Goal: Task Accomplishment & Management: Manage account settings

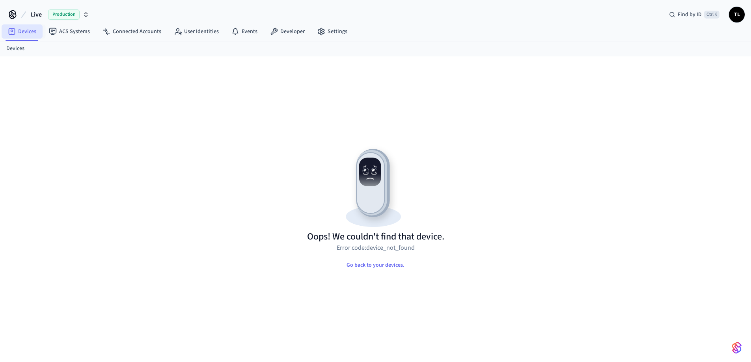
click at [26, 30] on link "Devices" at bounding box center [22, 31] width 41 height 14
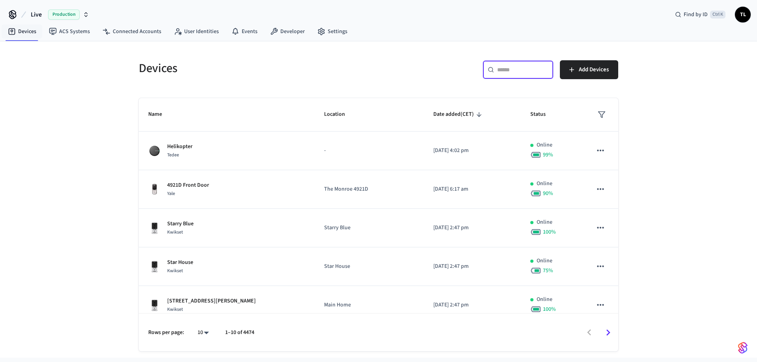
click at [532, 70] on input "text" at bounding box center [522, 70] width 51 height 8
paste input "**********"
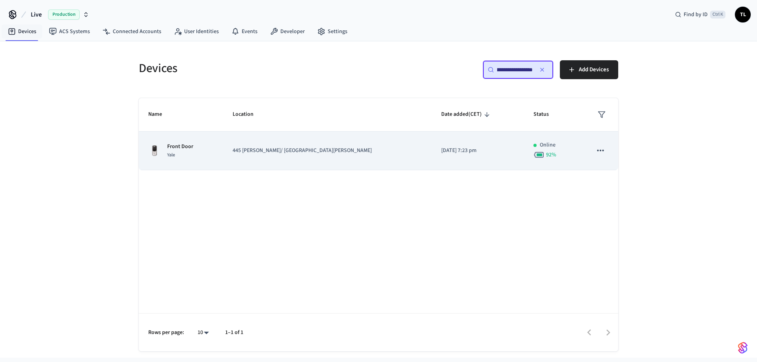
type input "**********"
click at [223, 155] on td "Front Door Yale" at bounding box center [181, 151] width 84 height 39
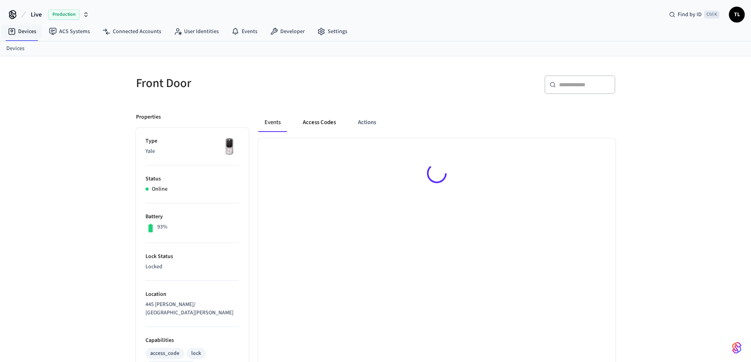
click at [322, 128] on button "Access Codes" at bounding box center [320, 122] width 46 height 19
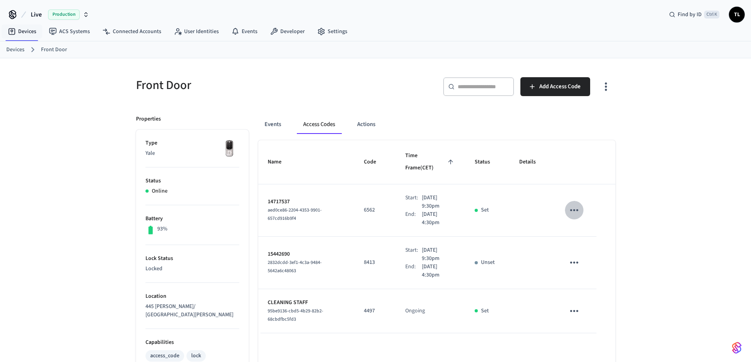
click at [571, 204] on icon "sticky table" at bounding box center [574, 210] width 12 height 12
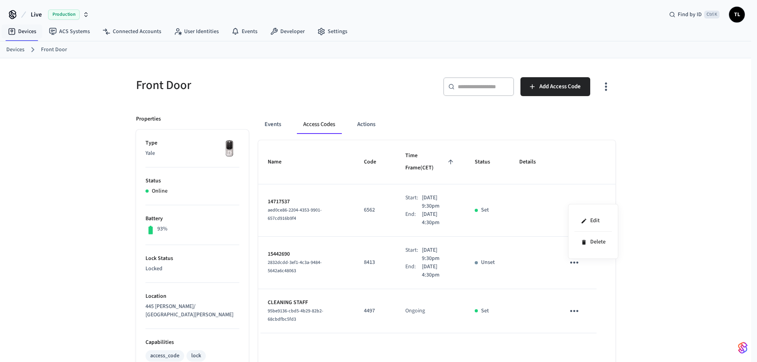
click at [455, 199] on div at bounding box center [378, 181] width 757 height 362
click at [289, 198] on p "14717537" at bounding box center [307, 202] width 78 height 8
click at [268, 198] on p "14717537" at bounding box center [307, 202] width 78 height 8
click at [285, 198] on p "14717537" at bounding box center [307, 202] width 78 height 8
click at [364, 125] on button "Actions" at bounding box center [366, 124] width 31 height 19
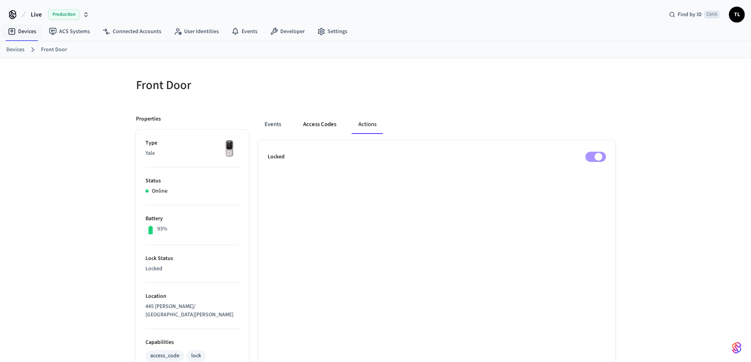
click at [316, 125] on button "Access Codes" at bounding box center [320, 124] width 46 height 19
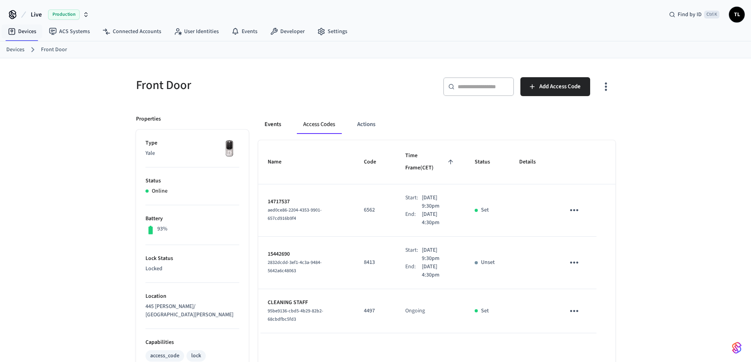
click at [283, 125] on button "Events" at bounding box center [272, 124] width 29 height 19
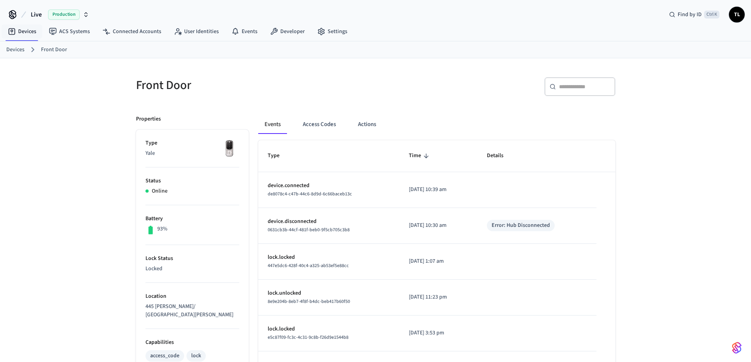
click at [278, 258] on p "lock.locked" at bounding box center [329, 258] width 123 height 8
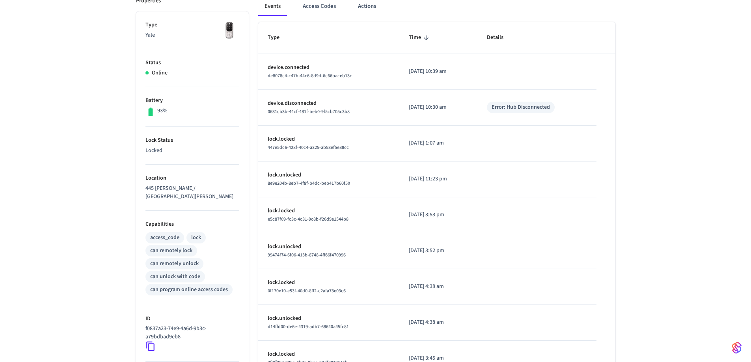
click at [314, 222] on span "e5c87f09-fc3c-4c31-9c8b-f26d9e1544b8" at bounding box center [308, 219] width 81 height 7
click at [281, 164] on td "lock.unlocked 8e9e204b-8eb7-4f8f-b4dc-beb417b60f50" at bounding box center [329, 180] width 142 height 36
click at [288, 172] on p "lock.unlocked" at bounding box center [329, 175] width 123 height 8
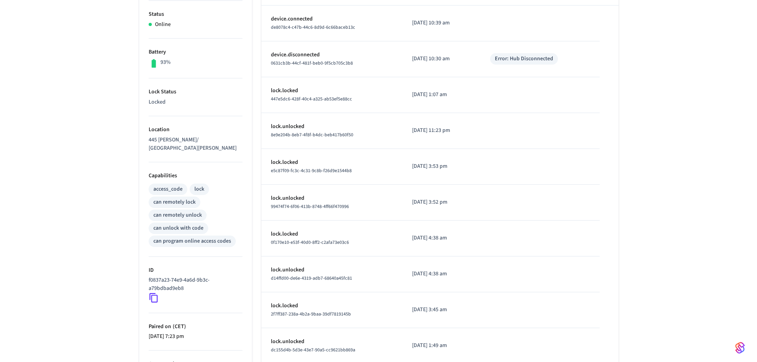
scroll to position [222, 0]
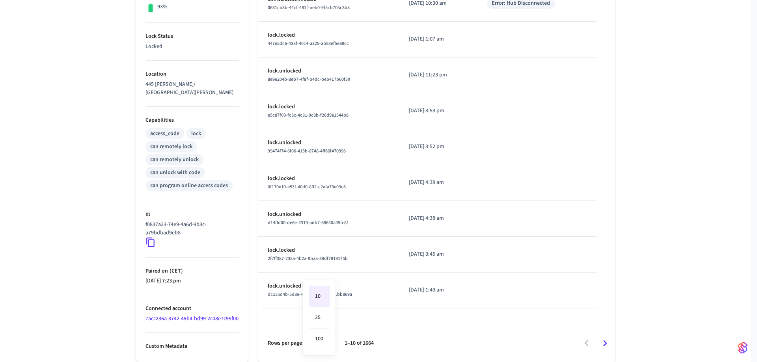
click at [326, 345] on body "Live Production Find by ID Ctrl K TL Devices ACS Systems Connected Accounts Use…" at bounding box center [378, 70] width 757 height 585
click at [323, 322] on li "25" at bounding box center [319, 318] width 21 height 21
type input "**"
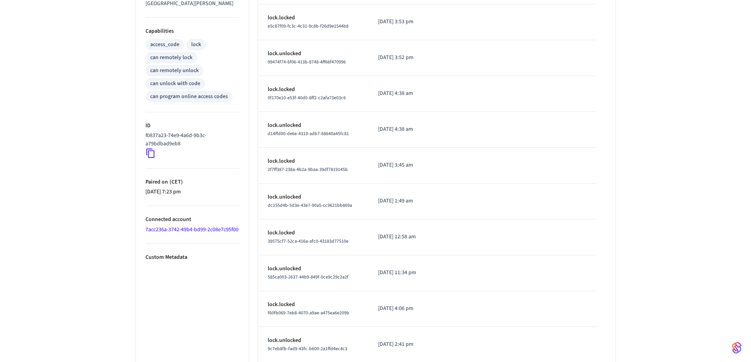
scroll to position [114, 0]
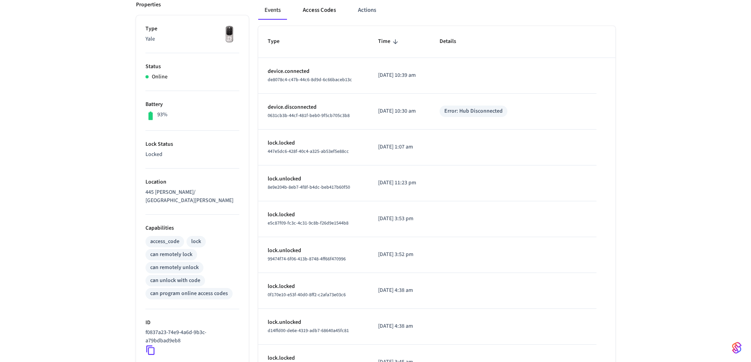
click at [305, 15] on button "Access Codes" at bounding box center [320, 10] width 46 height 19
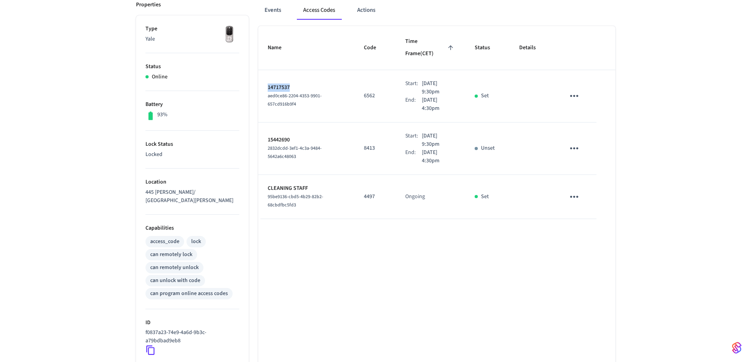
drag, startPoint x: 289, startPoint y: 75, endPoint x: 258, endPoint y: 76, distance: 30.8
click at [258, 76] on td "14717537 aed0ce86-2204-4353-9901-657cd916b9f4" at bounding box center [306, 96] width 97 height 52
copy p "14717537"
click at [271, 8] on button "Events" at bounding box center [272, 10] width 29 height 19
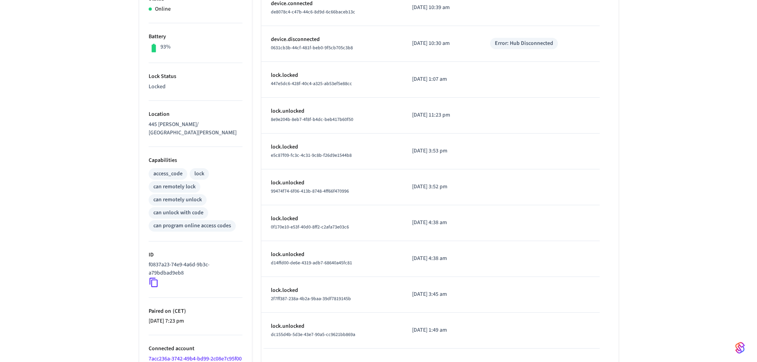
scroll to position [222, 0]
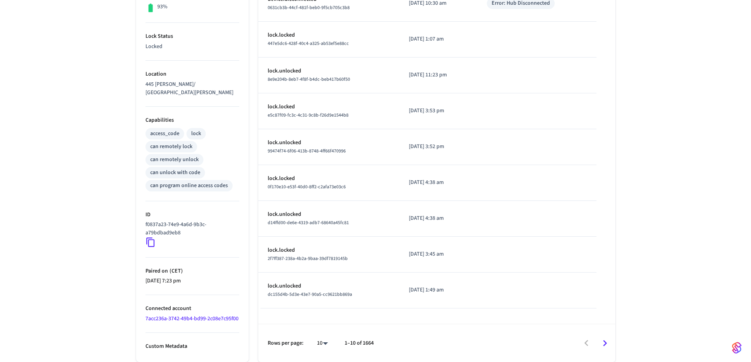
click at [323, 342] on body "Live Production Find by ID Ctrl K TL Devices ACS Systems Connected Accounts Use…" at bounding box center [375, 70] width 751 height 585
click at [318, 338] on li "100" at bounding box center [319, 339] width 21 height 21
type input "***"
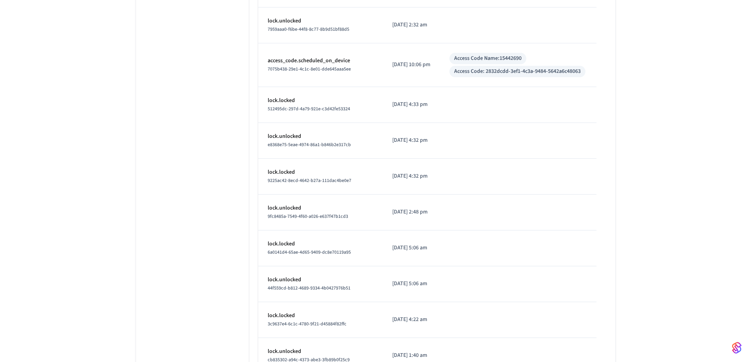
scroll to position [670, 0]
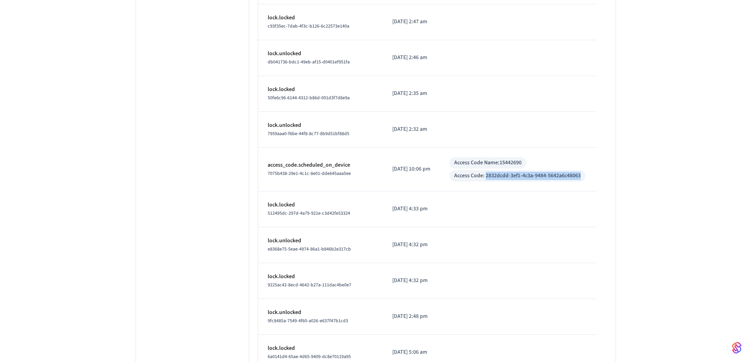
drag, startPoint x: 486, startPoint y: 174, endPoint x: 583, endPoint y: 174, distance: 96.6
click at [583, 174] on div "Access Code: 2832dcdd-3ef1-4c3a-9484-5642a6c48063" at bounding box center [518, 175] width 136 height 11
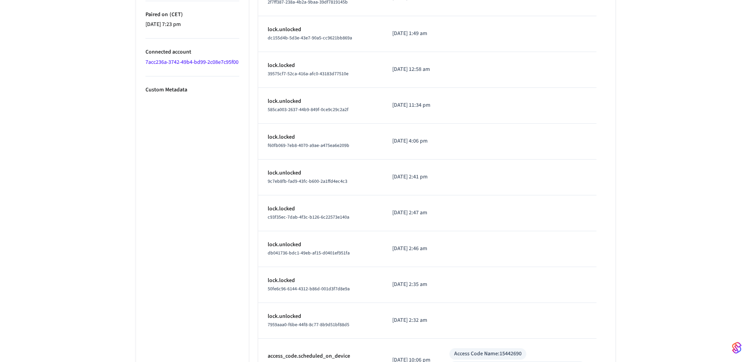
scroll to position [592, 0]
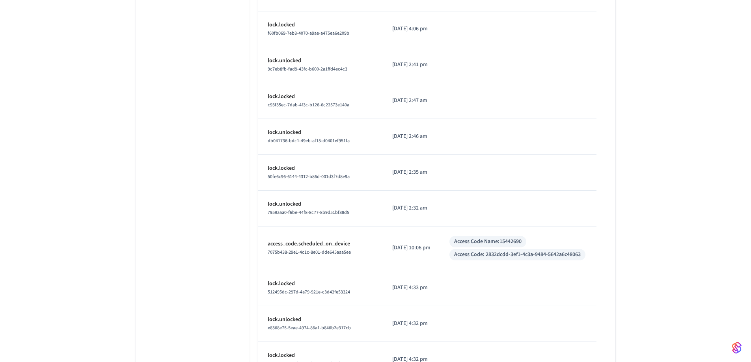
click at [478, 249] on div "Access Code: 2832dcdd-3ef1-4c3a-9484-5642a6c48063" at bounding box center [518, 254] width 136 height 11
drag, startPoint x: 487, startPoint y: 255, endPoint x: 587, endPoint y: 254, distance: 100.6
click at [587, 254] on td "Access Code Name: 15442690 Access Code: 2832dcdd-3ef1-4c3a-9484-5642a6c48063" at bounding box center [518, 249] width 156 height 44
copy div "2832dcdd-3ef1-4c3a-9484-5642a6c48063"
